Goal: Book appointment/travel/reservation

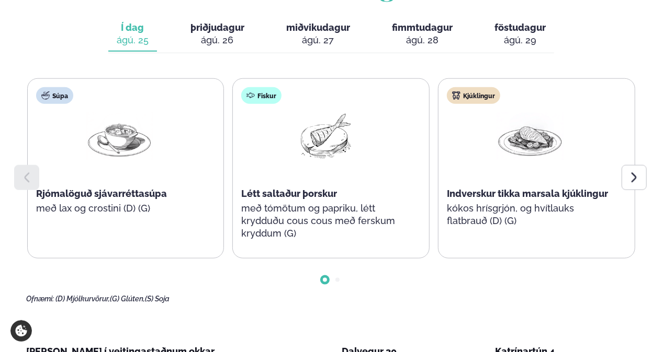
scroll to position [536, 0]
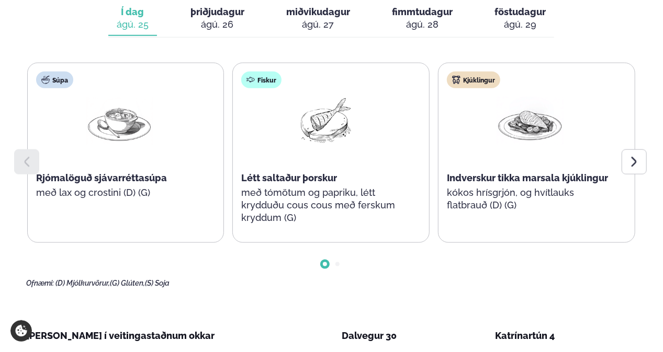
click at [642, 150] on div at bounding box center [633, 162] width 25 height 25
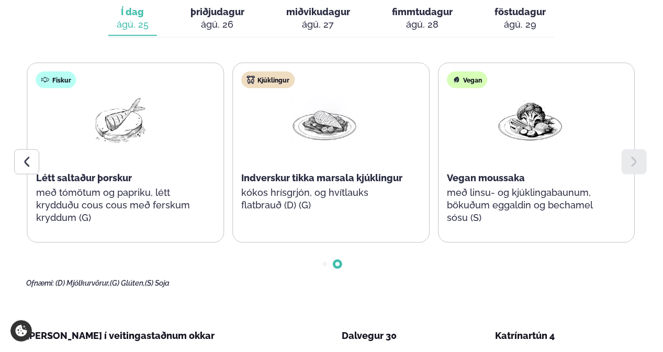
click at [31, 156] on icon at bounding box center [26, 162] width 13 height 13
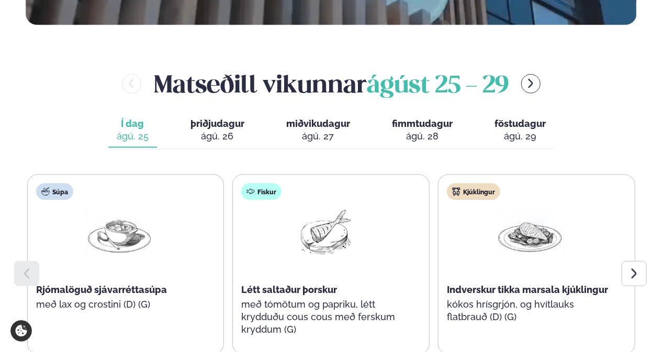
scroll to position [327, 0]
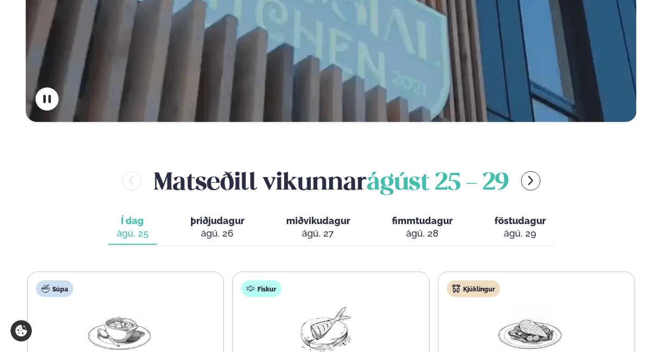
click at [232, 215] on span "þriðjudagur" at bounding box center [217, 220] width 54 height 11
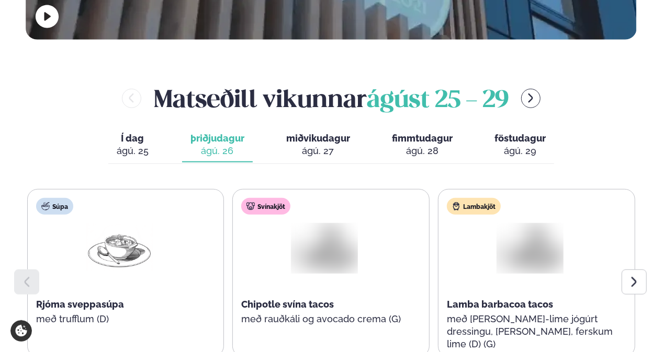
scroll to position [484, 0]
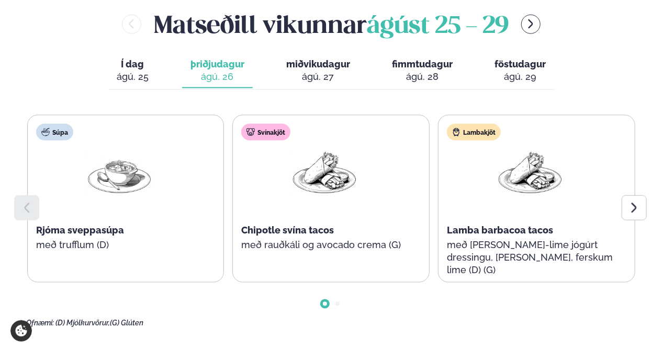
click at [631, 196] on div at bounding box center [633, 208] width 25 height 25
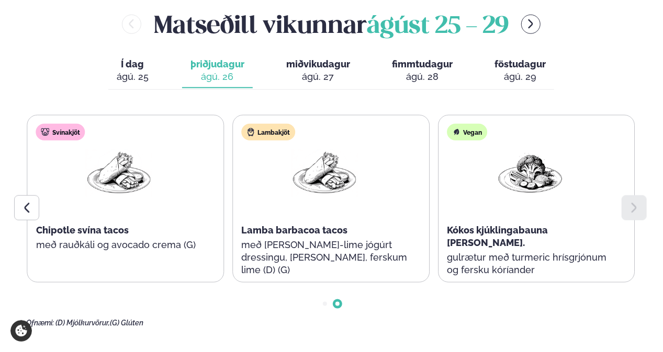
click at [310, 71] on div "ágú. 27" at bounding box center [318, 77] width 64 height 13
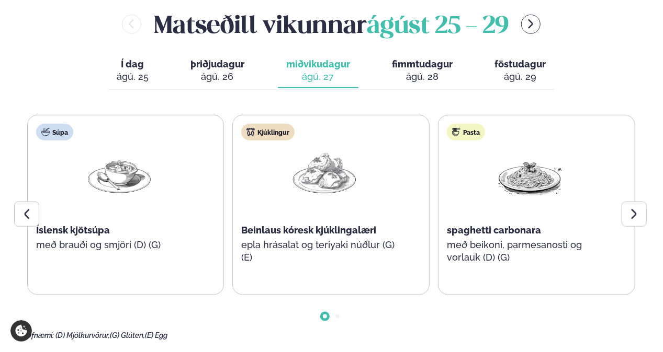
click at [629, 208] on icon at bounding box center [633, 214] width 13 height 13
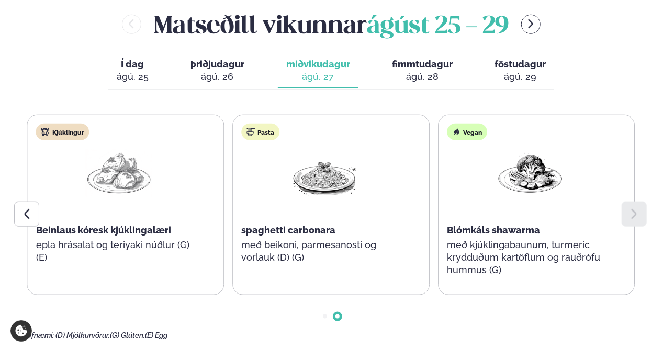
click at [629, 208] on icon at bounding box center [633, 214] width 13 height 13
click at [394, 54] on button "fimmtudagur fim. [DATE]" at bounding box center [421, 71] width 77 height 35
